Goal: Task Accomplishment & Management: Manage account settings

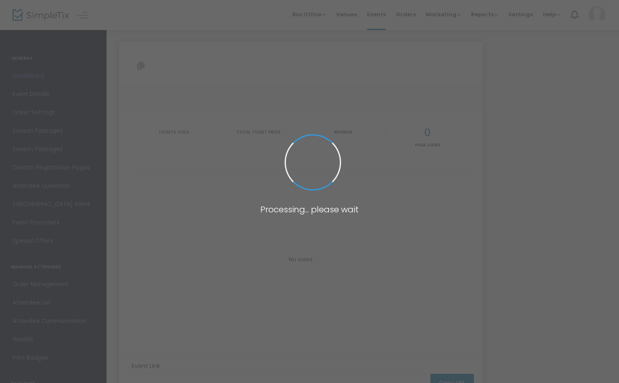
type input "[URL][DOMAIN_NAME]"
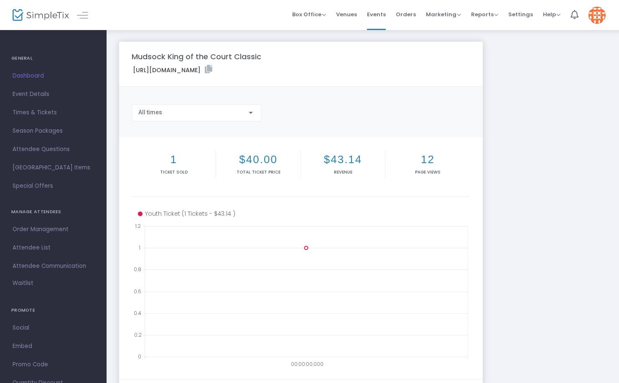
click at [28, 76] on span "Dashboard" at bounding box center [53, 76] width 81 height 11
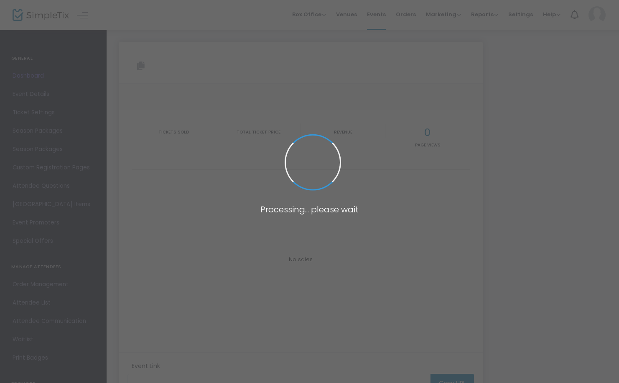
type input "[URL][DOMAIN_NAME]"
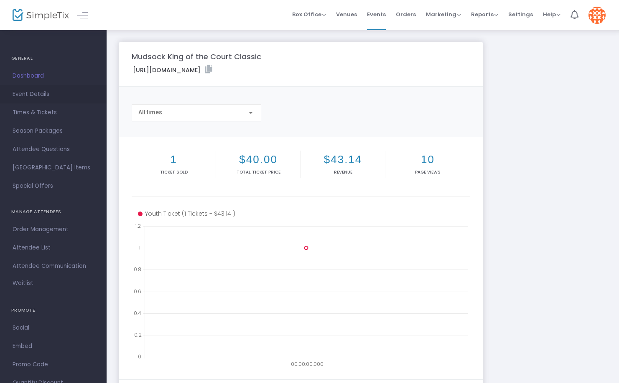
click at [37, 94] on span "Event Details" at bounding box center [53, 94] width 81 height 11
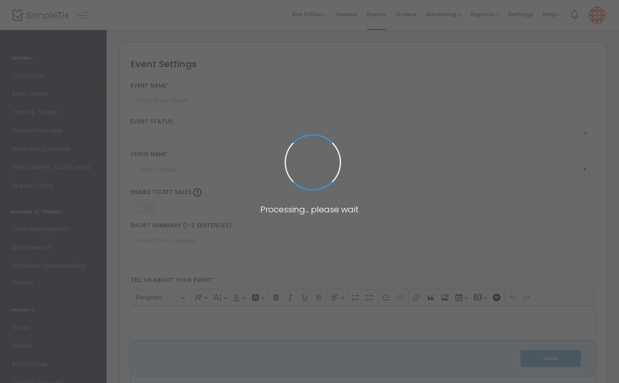
type input "Mudsock King of the Court Classic"
type textarea "The Mudsock King of the Court Classic is a fun and competitive event designed f…"
type input "Register Now"
type input "24/7 Dink"
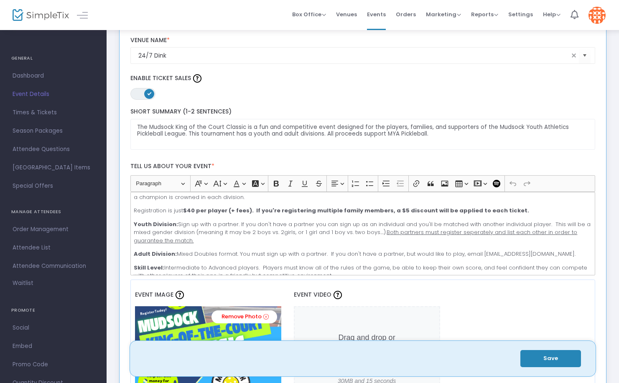
scroll to position [75, 0]
click at [238, 223] on p "Youth Division: Sign up with a partner. If you don't have a partner you can sig…" at bounding box center [362, 232] width 457 height 25
click at [284, 223] on p "Youth Division: Sign up with a partner (same gender, or mixed gender). If you d…" at bounding box center [362, 232] width 457 height 25
click at [532, 354] on button "Save" at bounding box center [550, 358] width 61 height 17
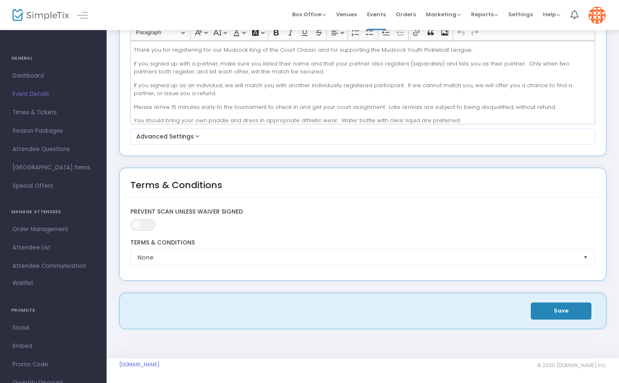
scroll to position [1128, 0]
click at [563, 313] on button "Save" at bounding box center [561, 311] width 61 height 17
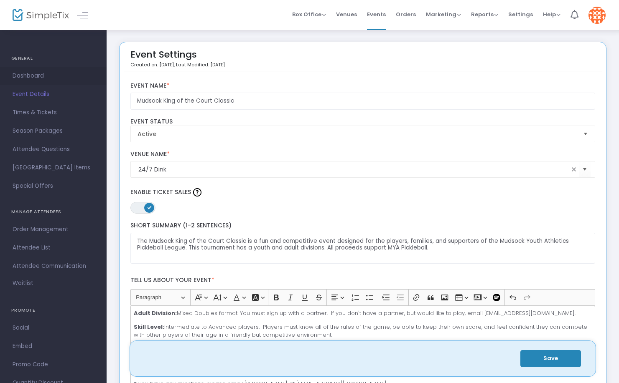
scroll to position [0, 0]
click at [37, 74] on span "Dashboard" at bounding box center [53, 76] width 81 height 11
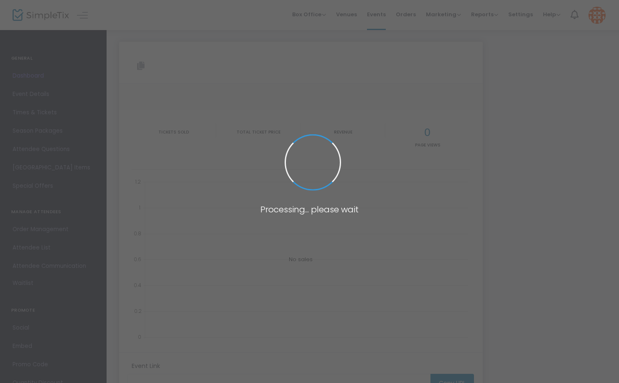
type input "[URL][DOMAIN_NAME]"
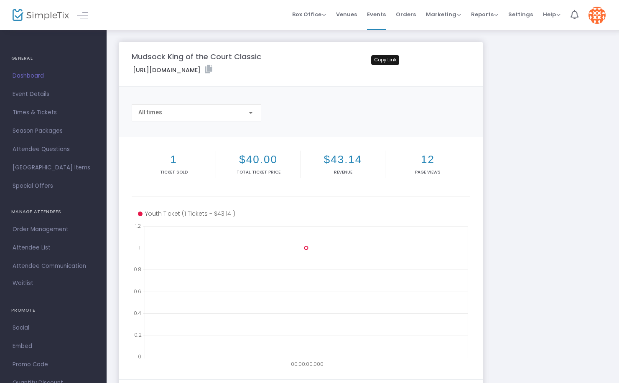
click at [212, 67] on icon at bounding box center [209, 69] width 8 height 8
click at [44, 92] on span "Event Details" at bounding box center [53, 94] width 81 height 11
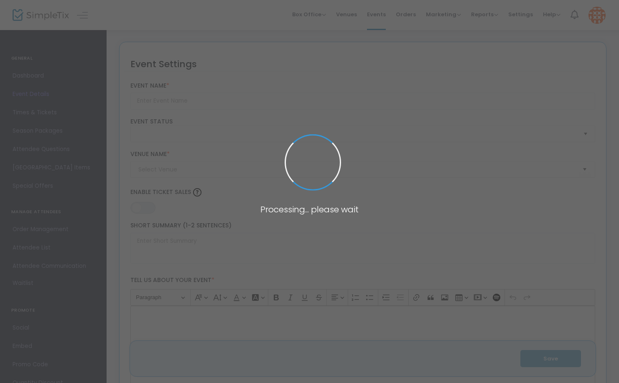
type input "Mudsock King of the Court Classic"
type textarea "The Mudsock King of the Court Classic is a fun and competitive event designed f…"
type input "Register Now"
type input "24/7 Dink"
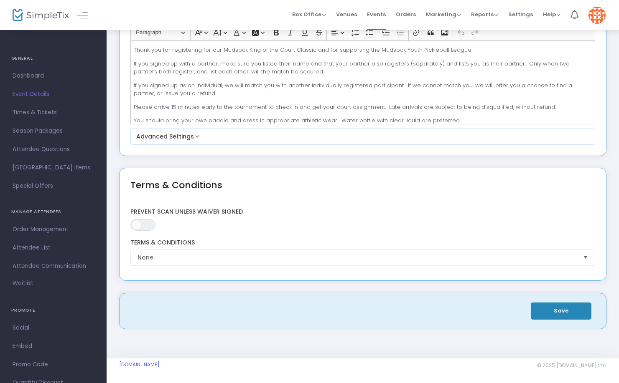
scroll to position [1128, 0]
click at [566, 315] on button "Save" at bounding box center [561, 311] width 61 height 17
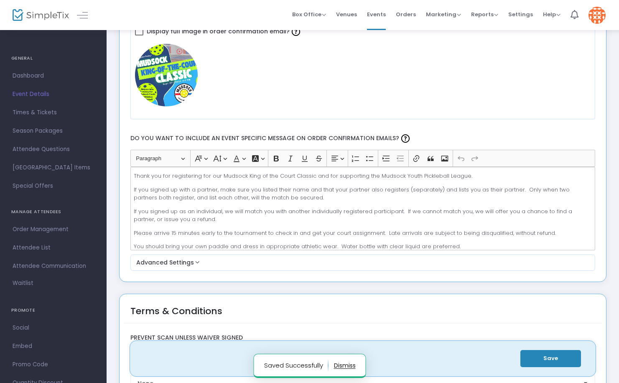
scroll to position [1002, 0]
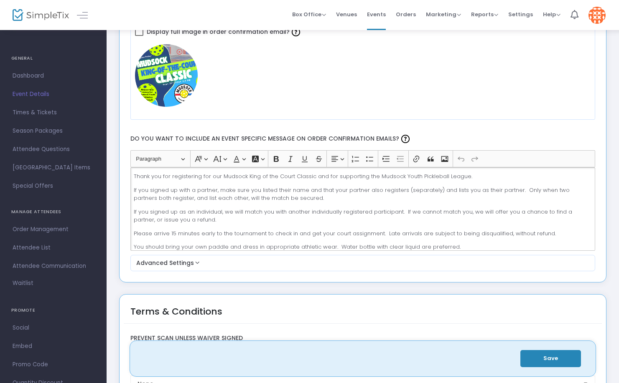
click at [343, 216] on p "If you signed up as an individual, we will match you with another individually …" at bounding box center [362, 216] width 457 height 16
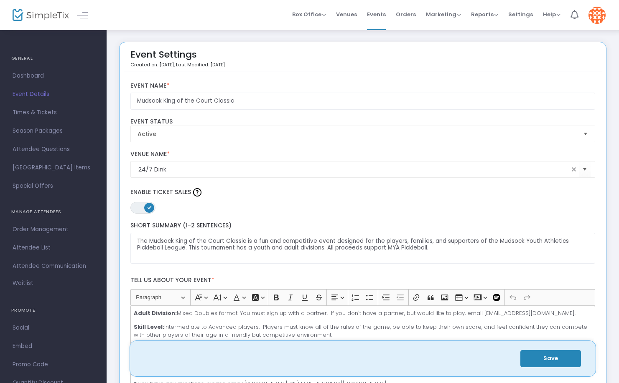
scroll to position [0, 0]
click at [550, 360] on button "Save" at bounding box center [550, 358] width 61 height 17
click at [39, 74] on span "Dashboard" at bounding box center [53, 76] width 81 height 11
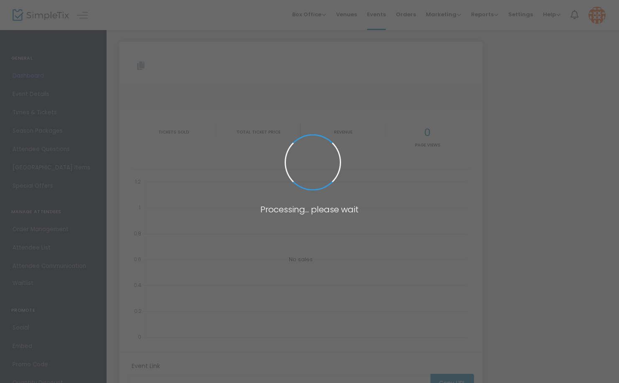
type input "[URL][DOMAIN_NAME]"
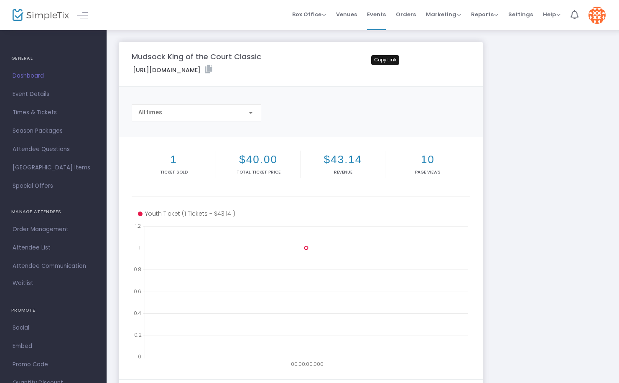
click at [212, 70] on icon at bounding box center [209, 69] width 8 height 8
